Goal: Transaction & Acquisition: Purchase product/service

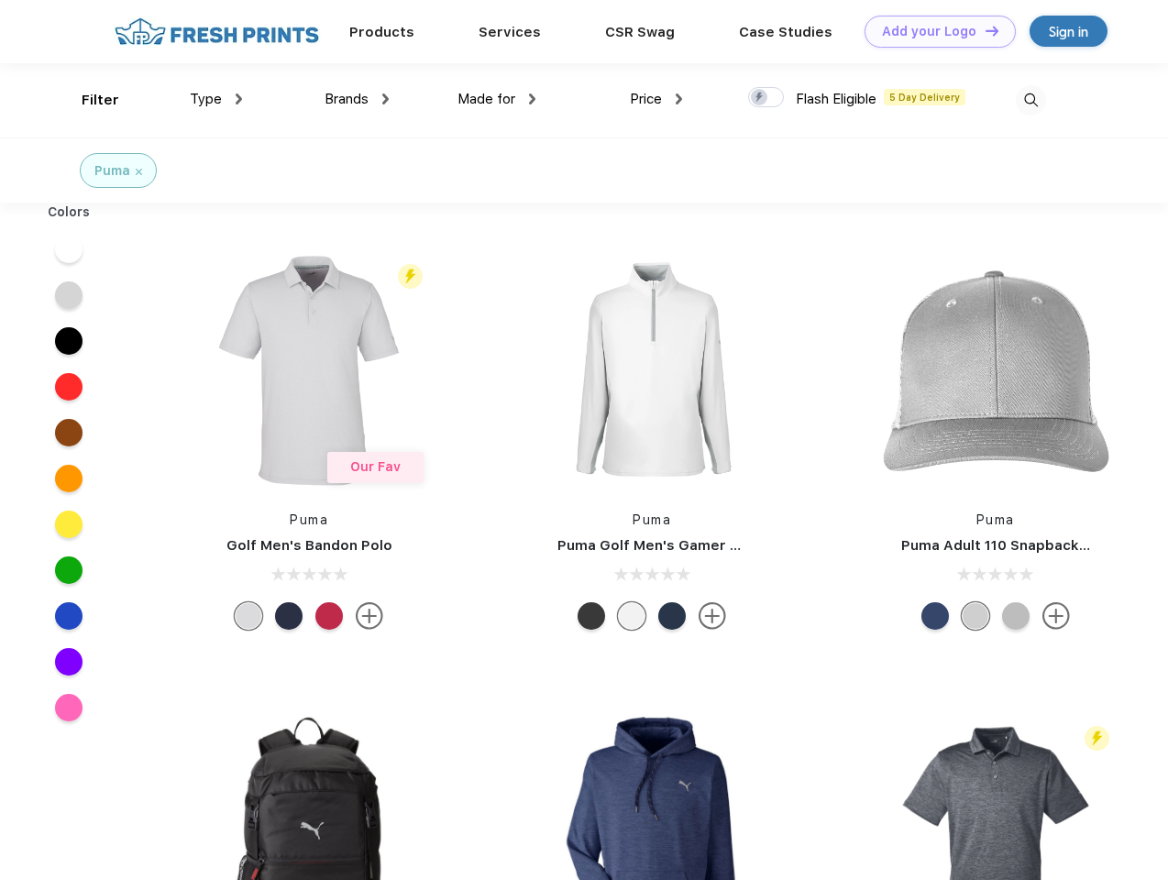
click at [933, 31] on link "Add your Logo Design Tool" at bounding box center [940, 32] width 151 height 32
click at [0, 0] on div "Design Tool" at bounding box center [0, 0] width 0 height 0
click at [984, 30] on link "Add your Logo Design Tool" at bounding box center [940, 32] width 151 height 32
click at [88, 100] on div "Filter" at bounding box center [101, 100] width 38 height 21
click at [216, 99] on span "Type" at bounding box center [206, 99] width 32 height 17
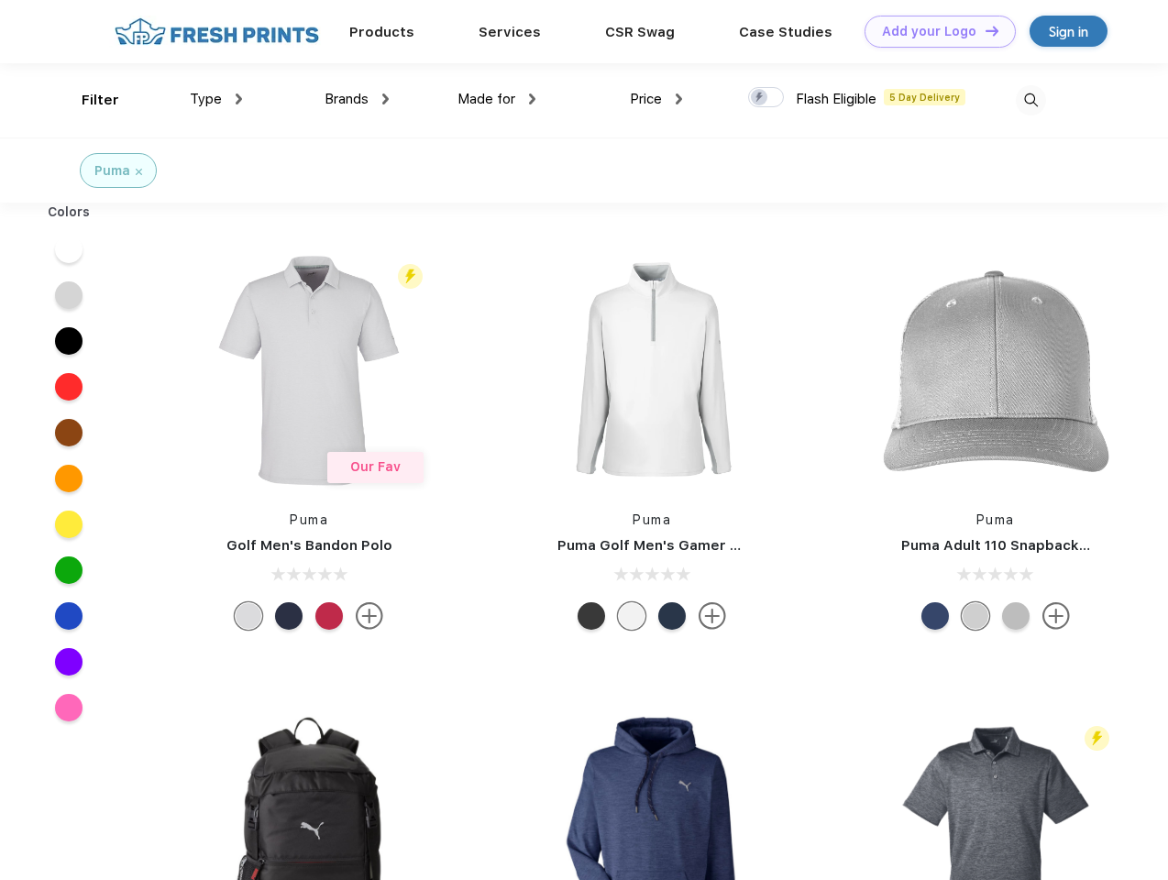
click at [357, 99] on span "Brands" at bounding box center [347, 99] width 44 height 17
click at [497, 99] on span "Made for" at bounding box center [486, 99] width 58 height 17
click at [656, 99] on span "Price" at bounding box center [646, 99] width 32 height 17
click at [766, 98] on div at bounding box center [766, 97] width 36 height 20
click at [760, 98] on input "checkbox" at bounding box center [754, 92] width 12 height 12
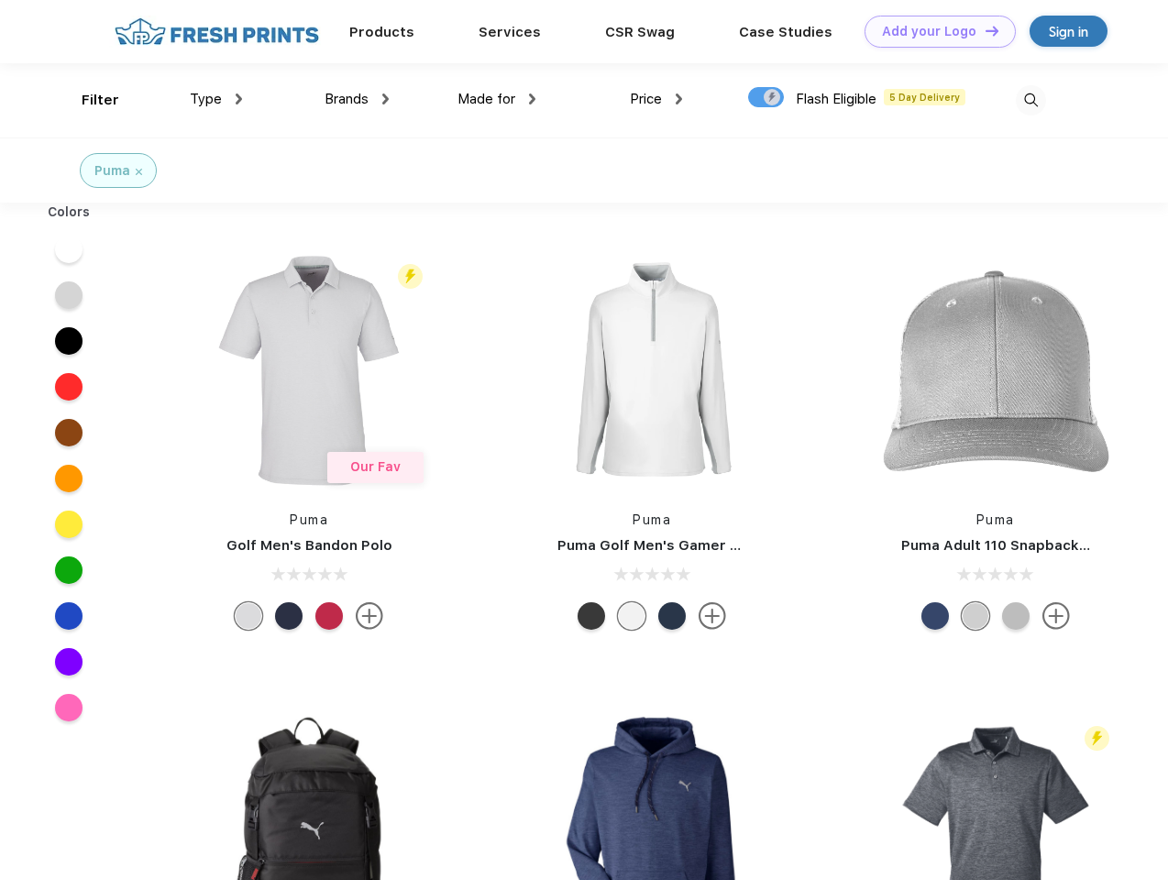
click at [1030, 100] on img at bounding box center [1031, 100] width 30 height 30
